Goal: Navigation & Orientation: Find specific page/section

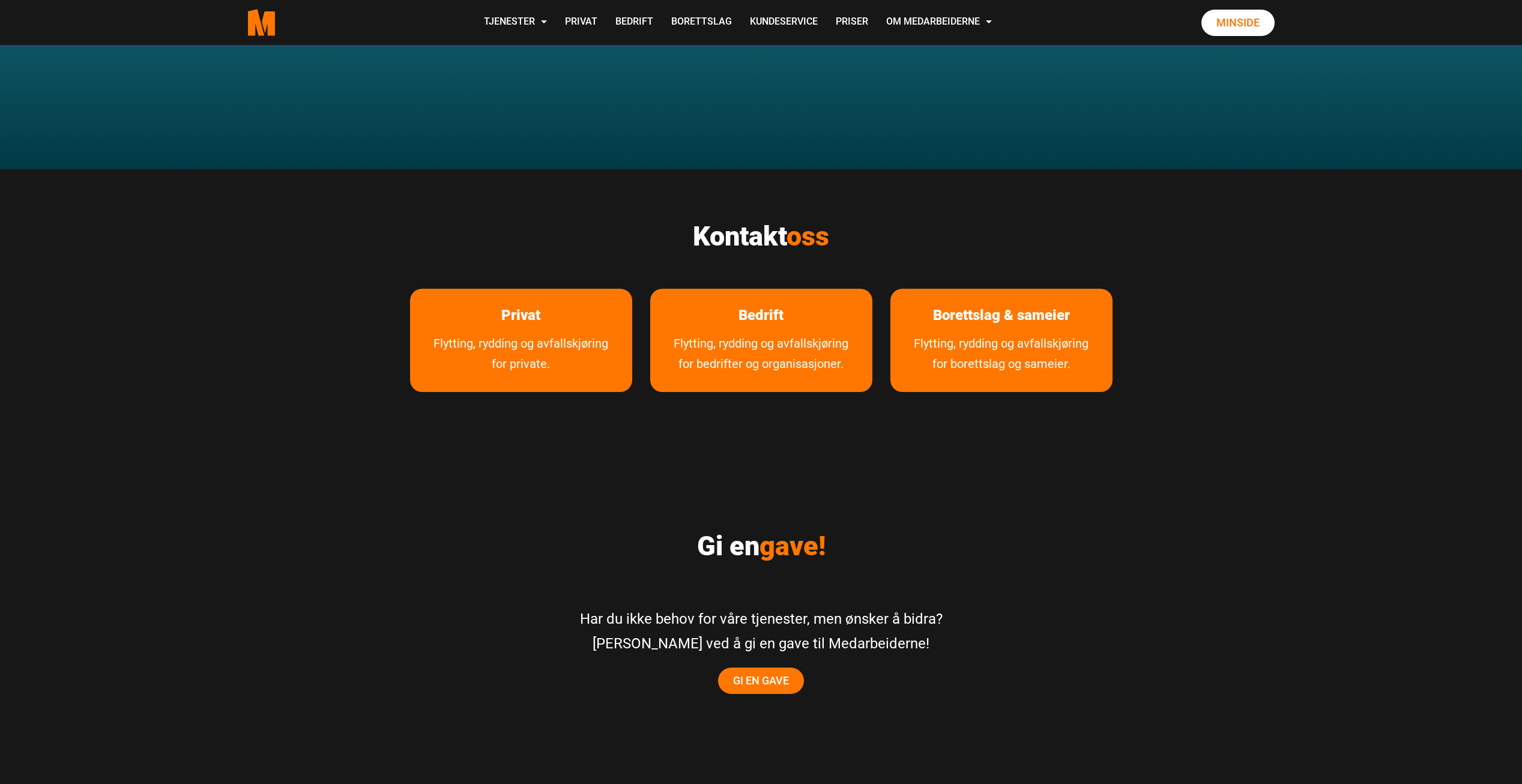
scroll to position [1981, 0]
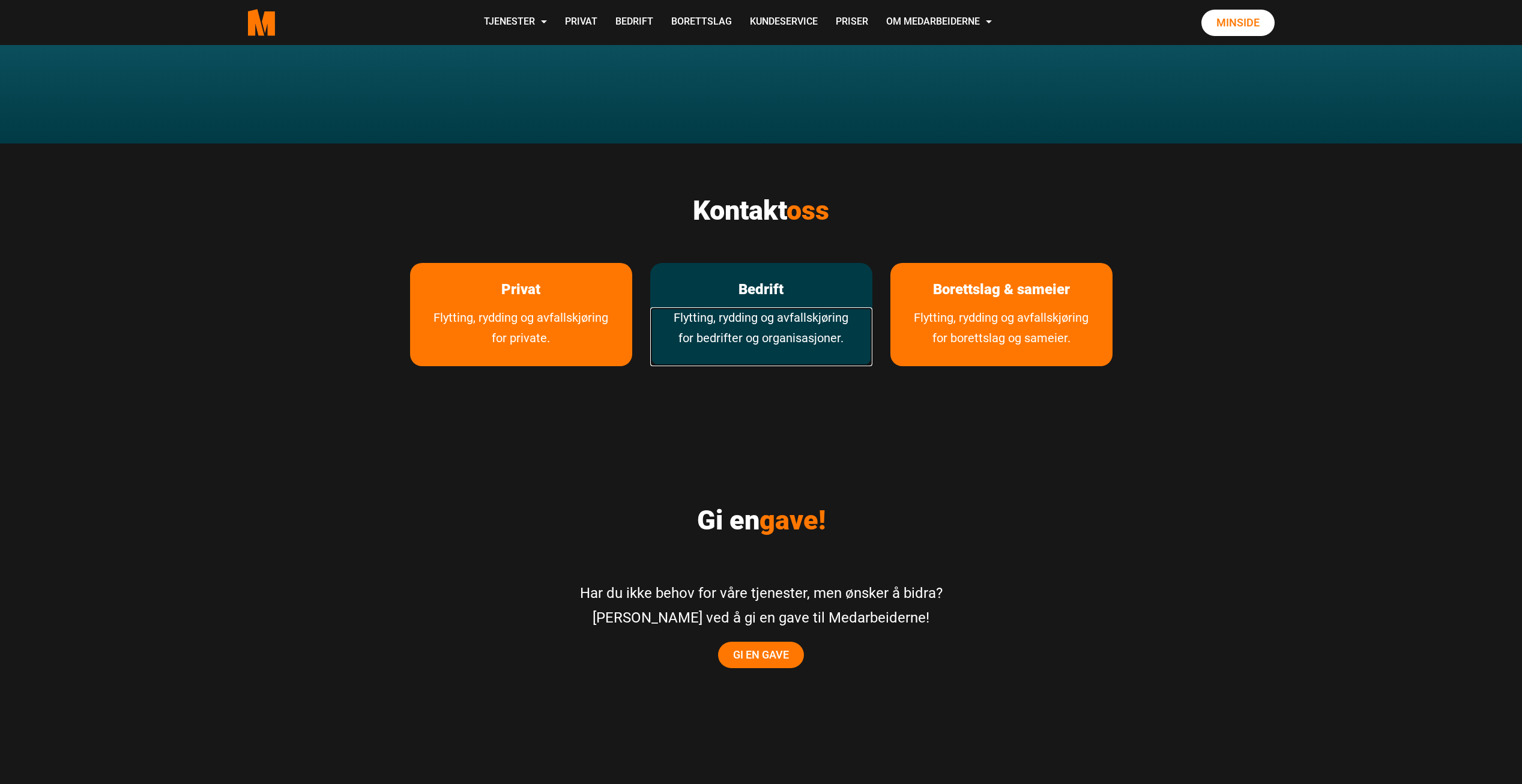
click at [761, 308] on link "Flytting, rydding og avfallskjøring for bedrifter og organisasjoner." at bounding box center [761, 337] width 222 height 59
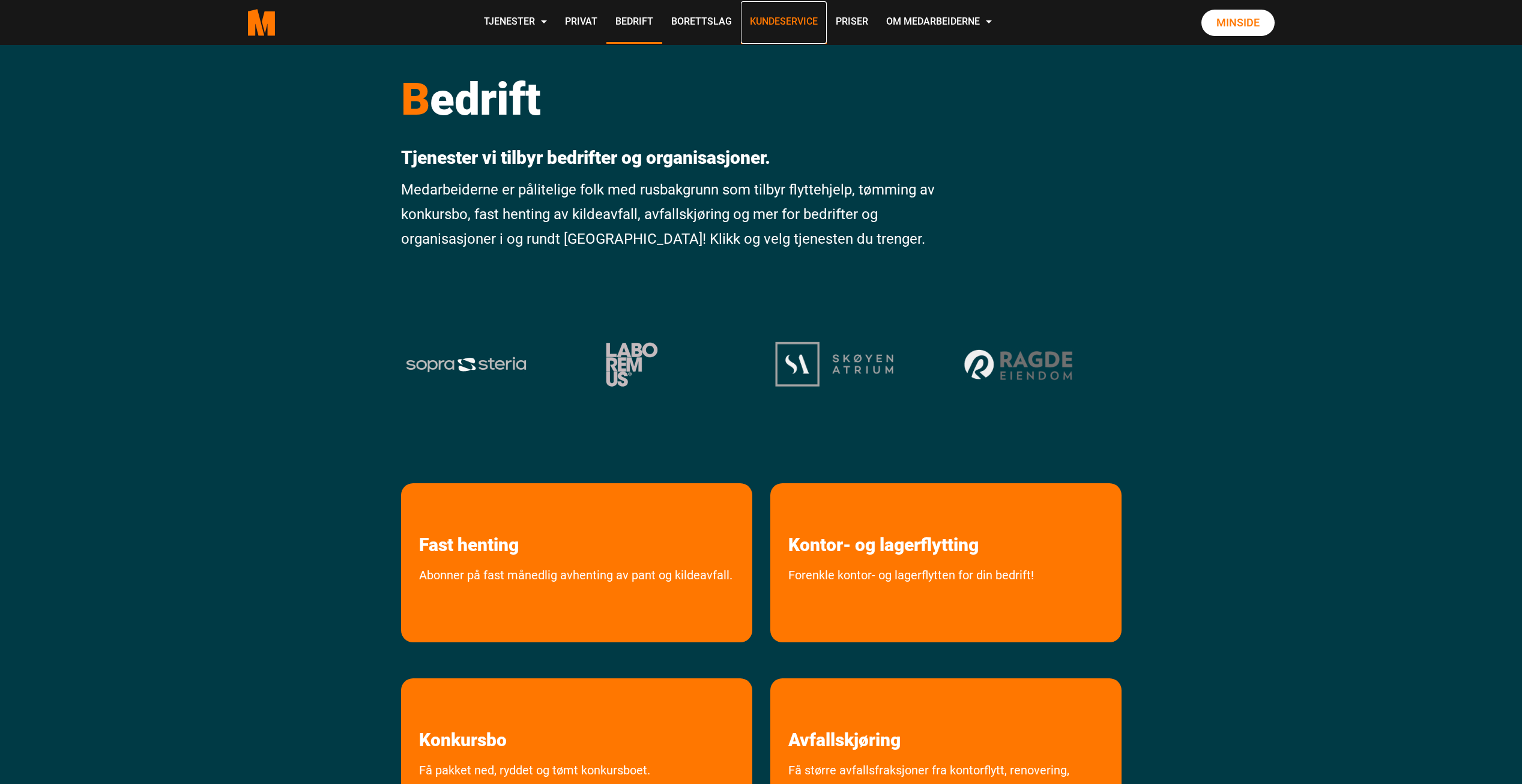
click at [807, 21] on link "Kundeservice" at bounding box center [784, 23] width 86 height 43
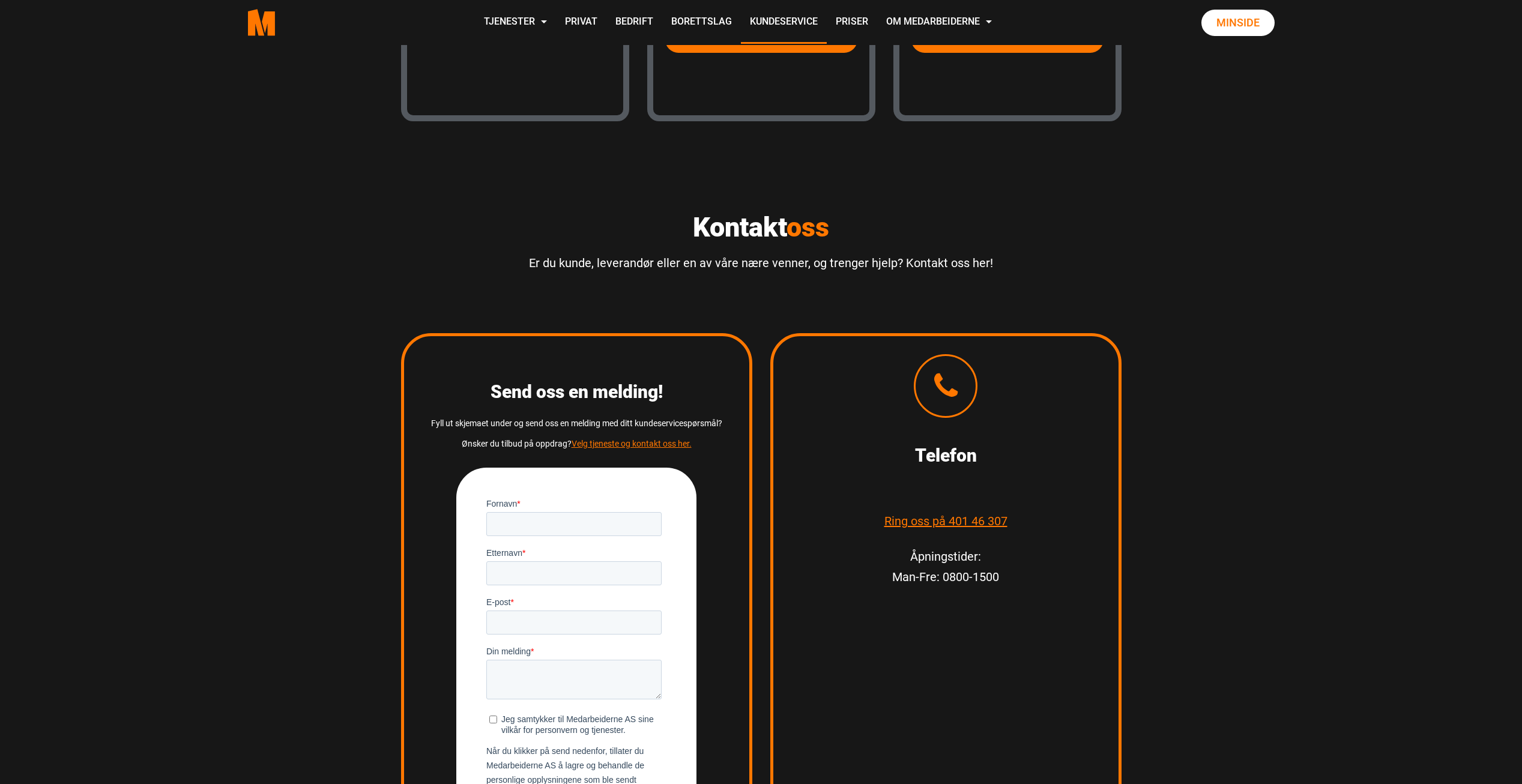
scroll to position [1321, 0]
